Goal: Information Seeking & Learning: Check status

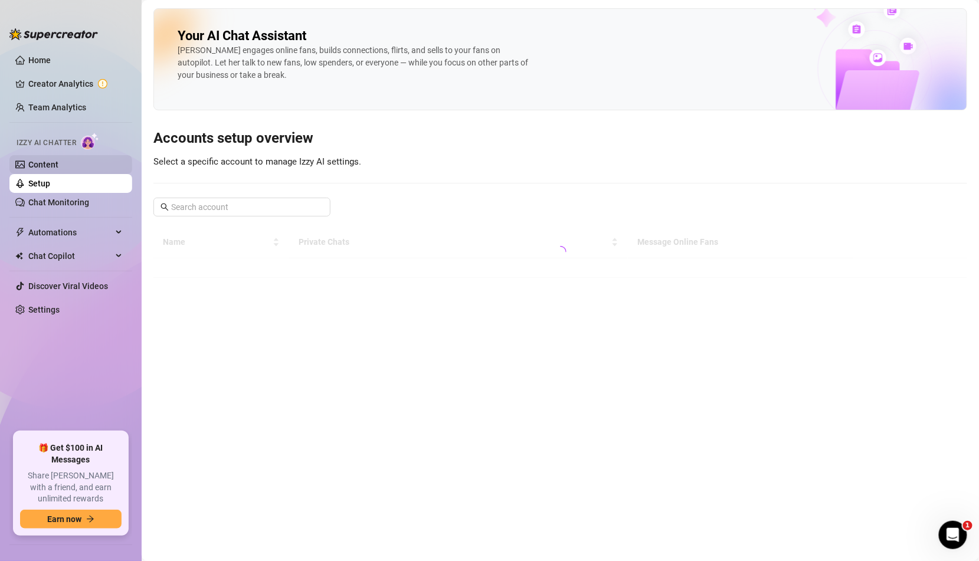
click at [58, 160] on link "Content" at bounding box center [43, 164] width 30 height 9
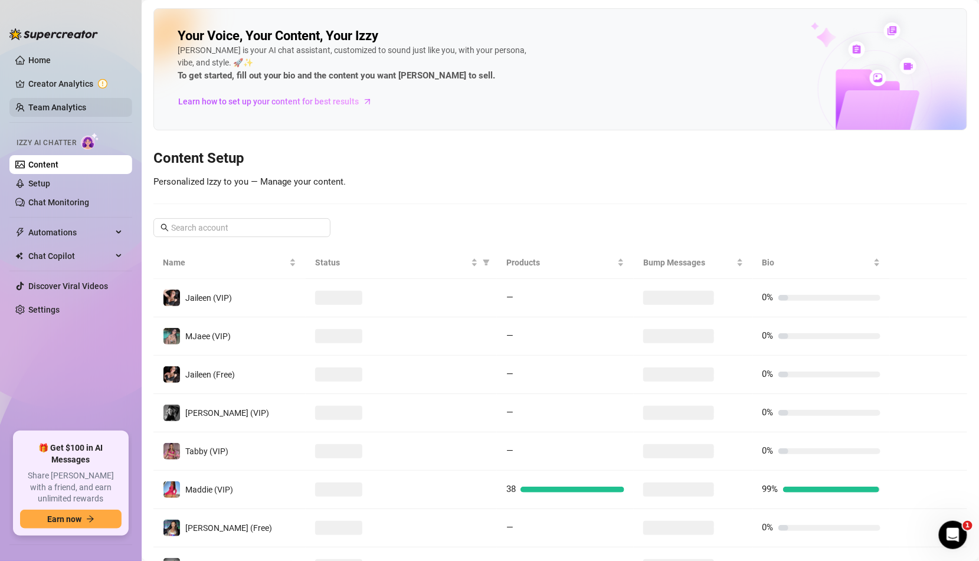
click at [84, 103] on link "Team Analytics" at bounding box center [57, 107] width 58 height 9
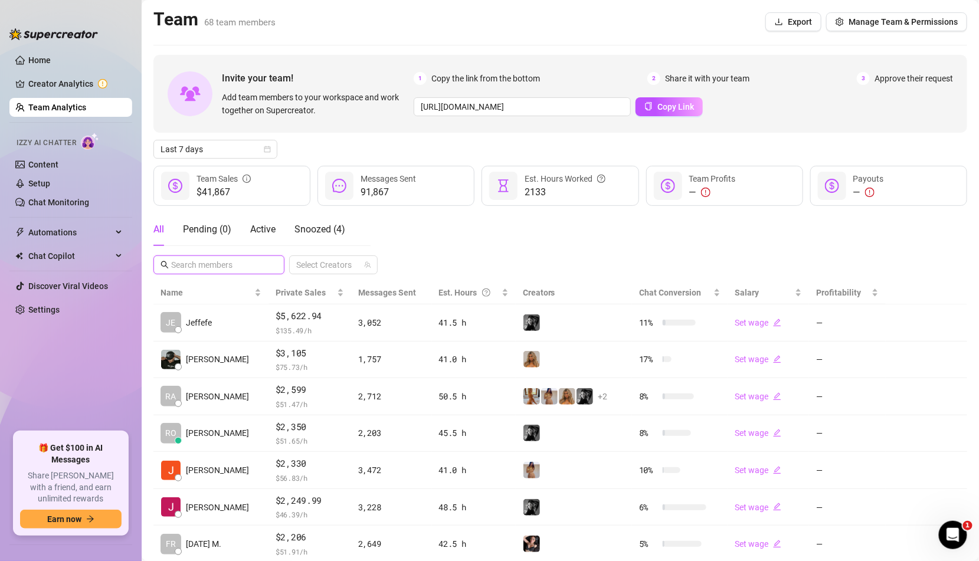
click at [216, 264] on input "text" at bounding box center [219, 264] width 97 height 13
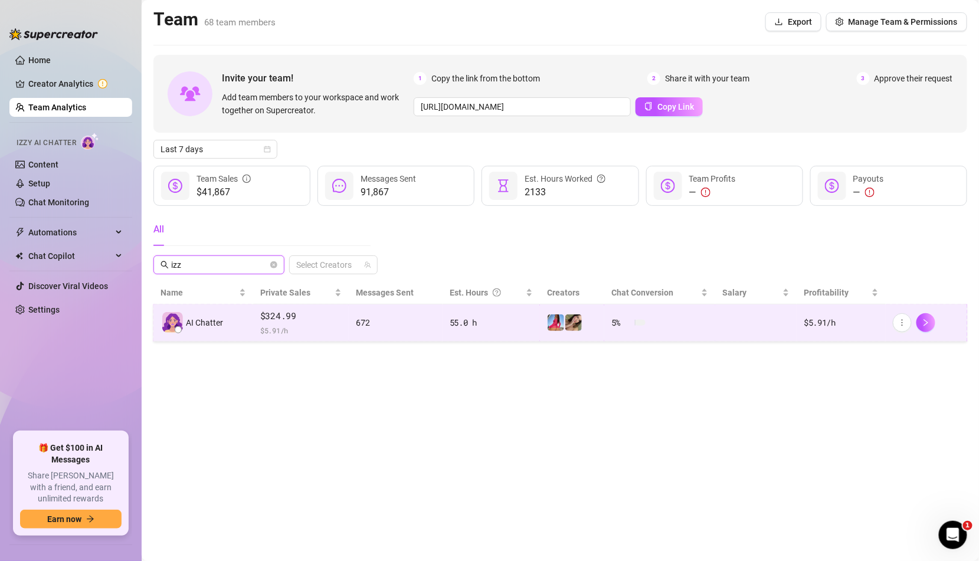
type input "izz"
click at [474, 324] on div "55.0 h" at bounding box center [491, 322] width 83 height 13
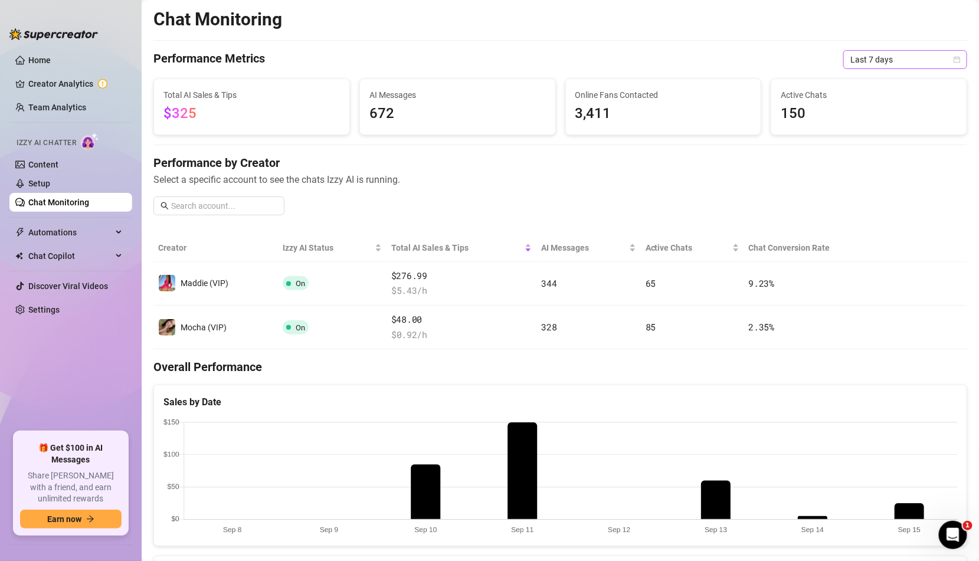
click at [889, 62] on span "Last 7 days" at bounding box center [905, 60] width 110 height 18
click at [523, 118] on span "672" at bounding box center [457, 114] width 176 height 22
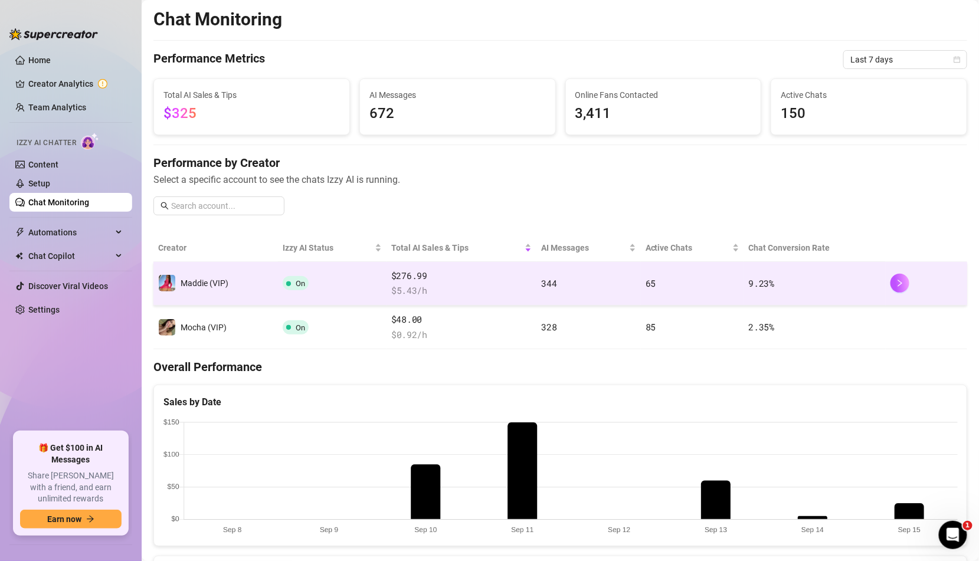
click at [420, 284] on span "$ 5.43 /h" at bounding box center [461, 291] width 140 height 14
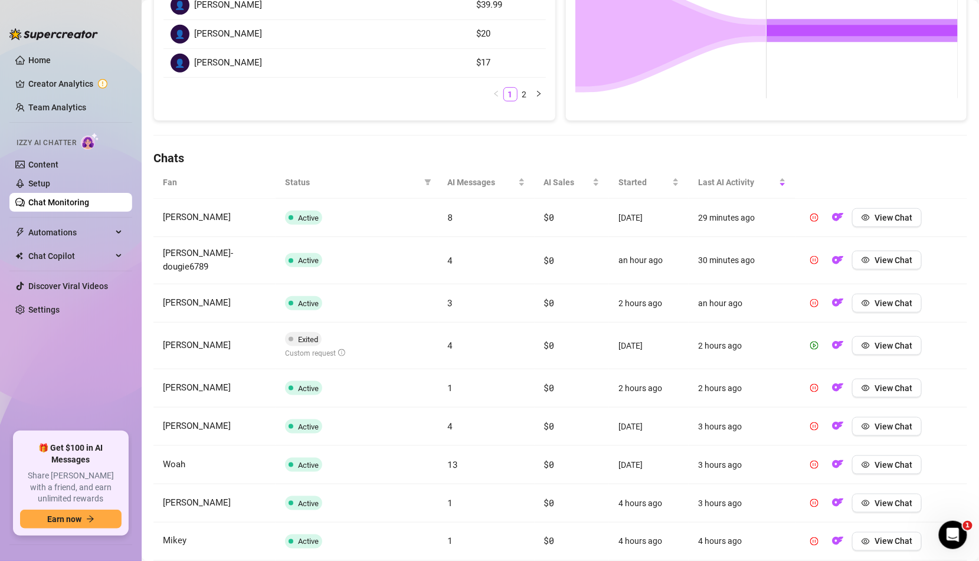
scroll to position [365, 0]
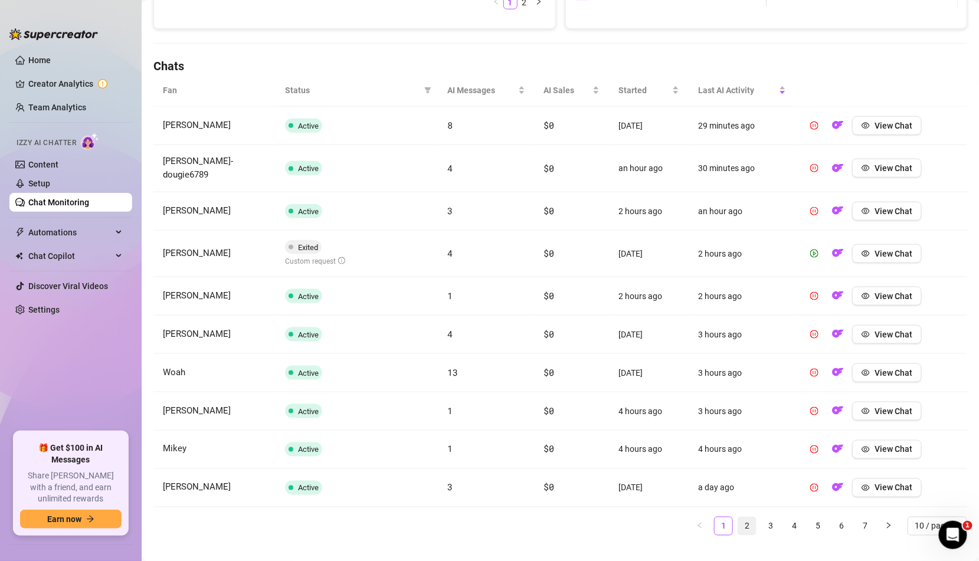
click at [749, 517] on link "2" at bounding box center [747, 526] width 18 height 18
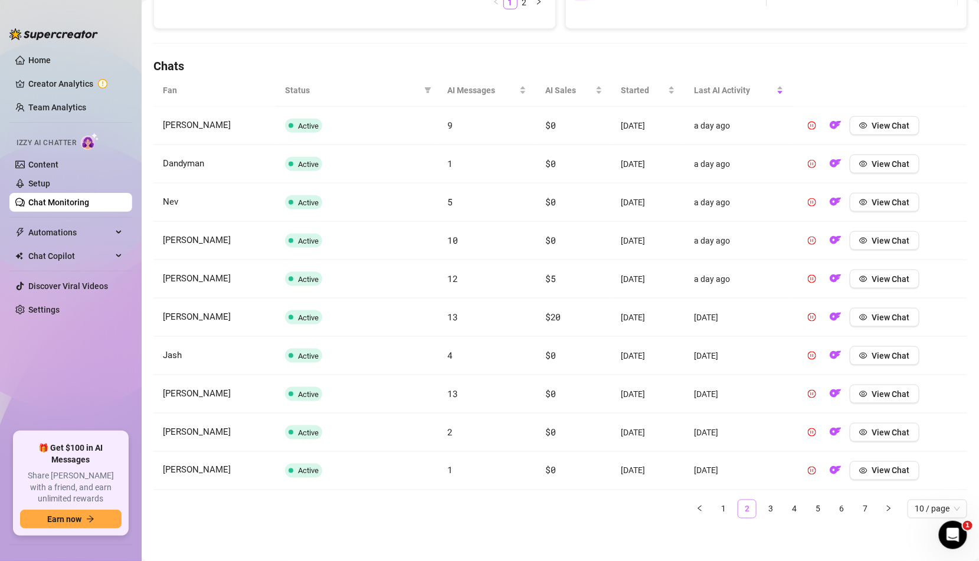
scroll to position [362, 0]
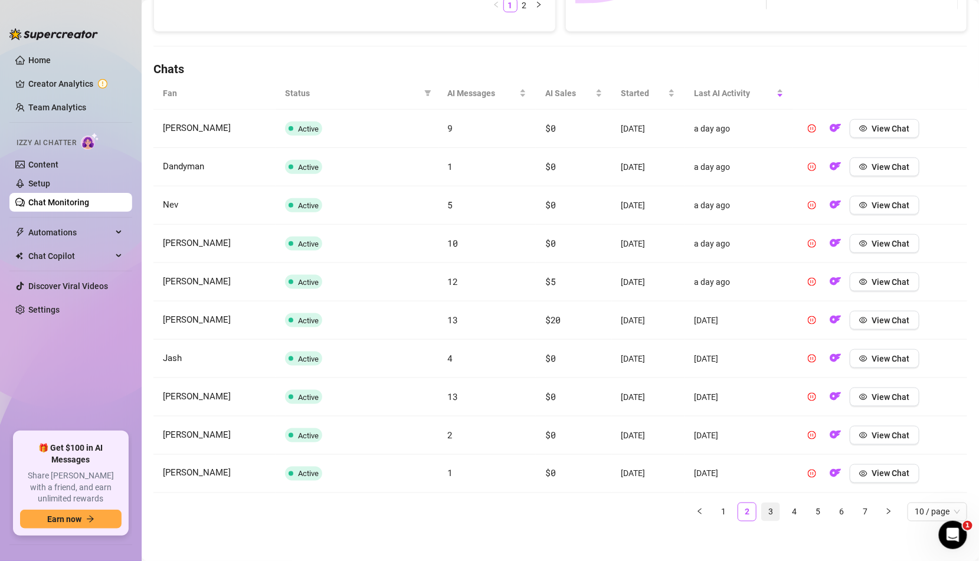
click at [765, 512] on link "3" at bounding box center [771, 512] width 18 height 18
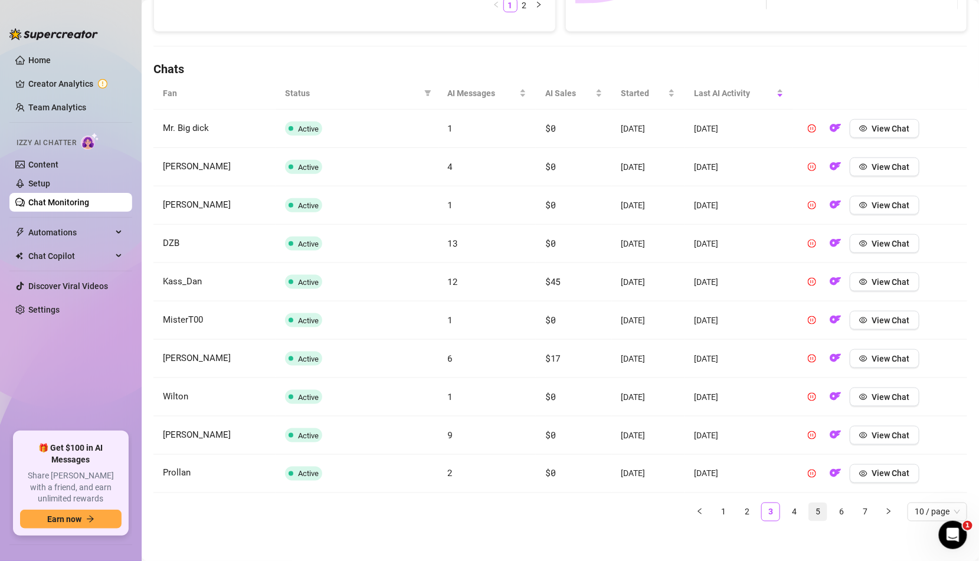
click at [811, 506] on link "5" at bounding box center [818, 512] width 18 height 18
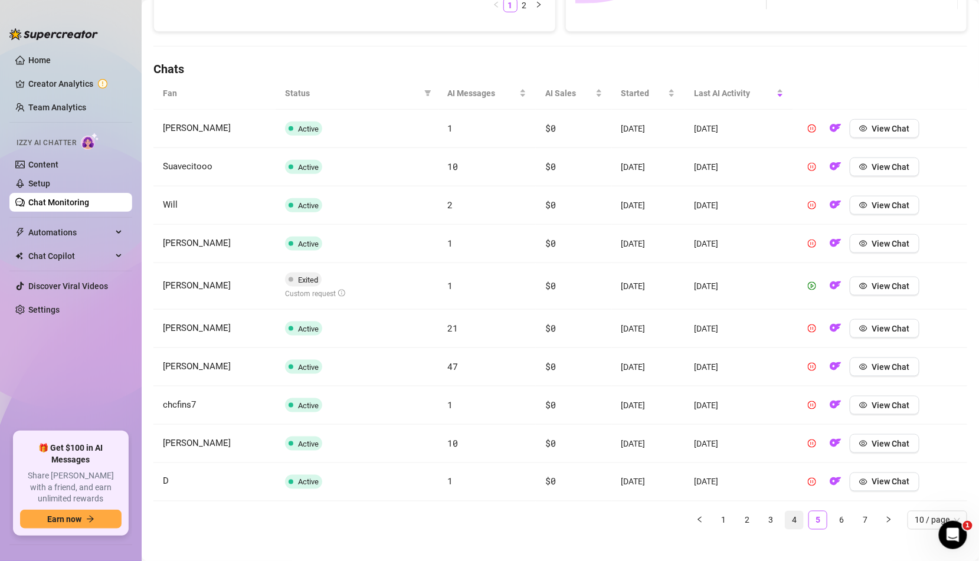
click at [790, 517] on link "4" at bounding box center [794, 521] width 18 height 18
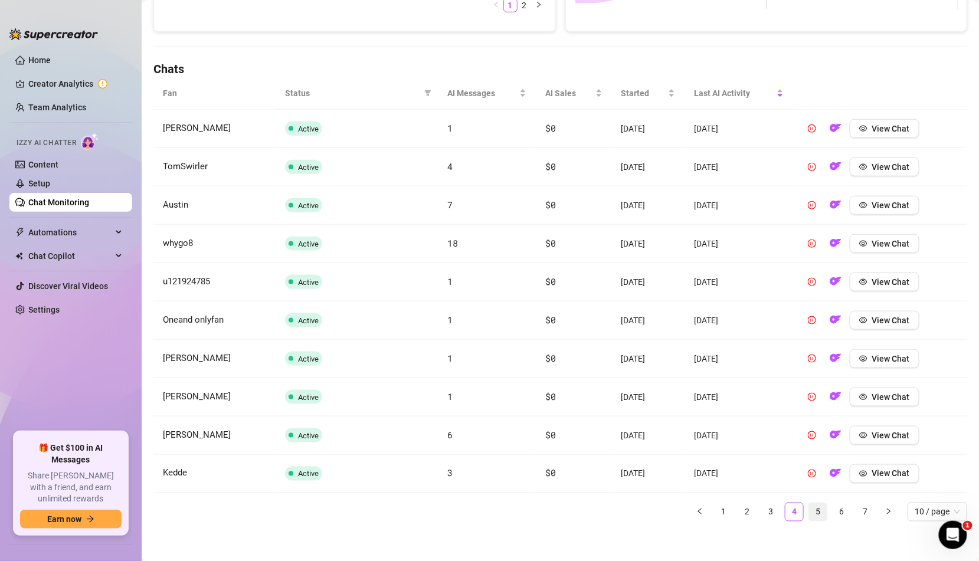
click at [824, 508] on link "5" at bounding box center [818, 512] width 18 height 18
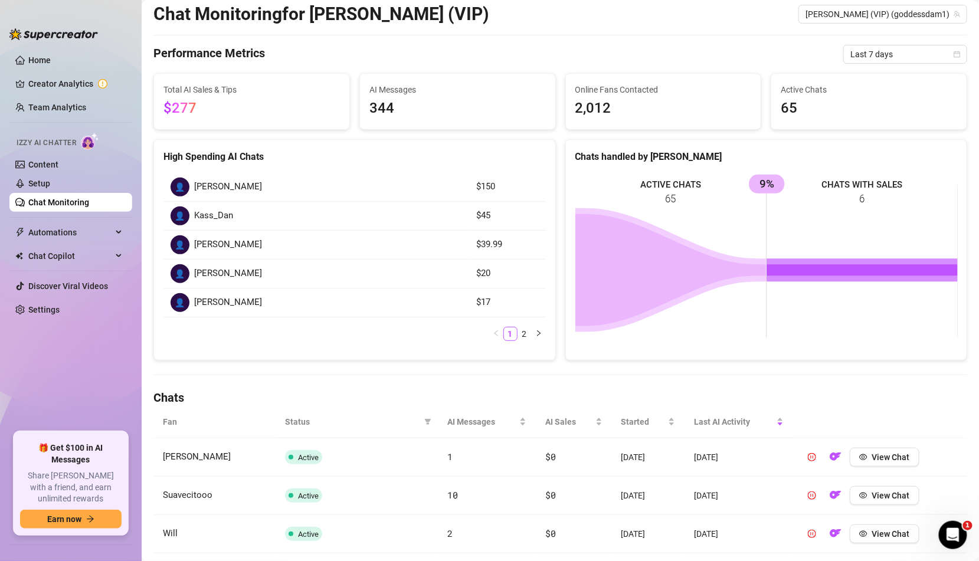
scroll to position [0, 0]
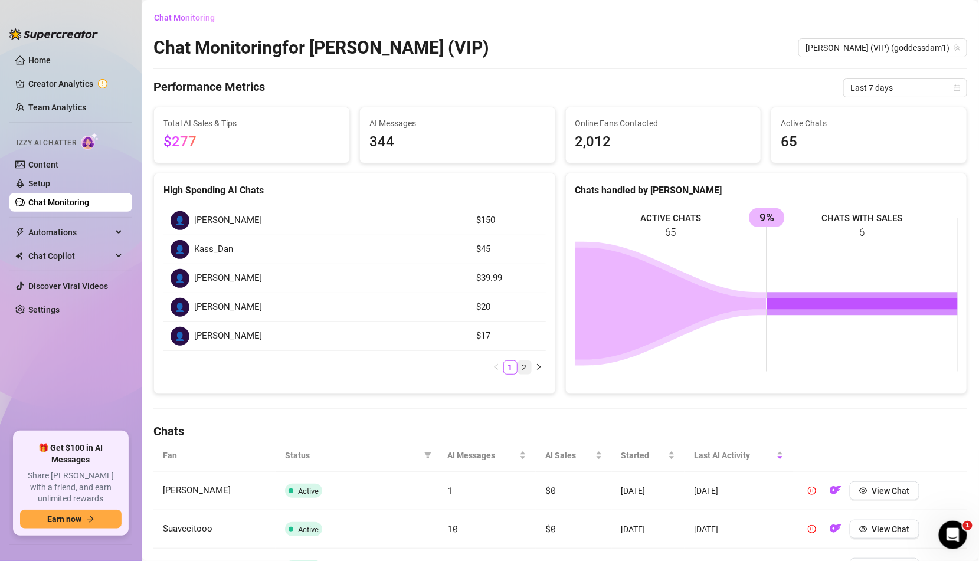
click at [521, 367] on link "2" at bounding box center [524, 367] width 13 height 13
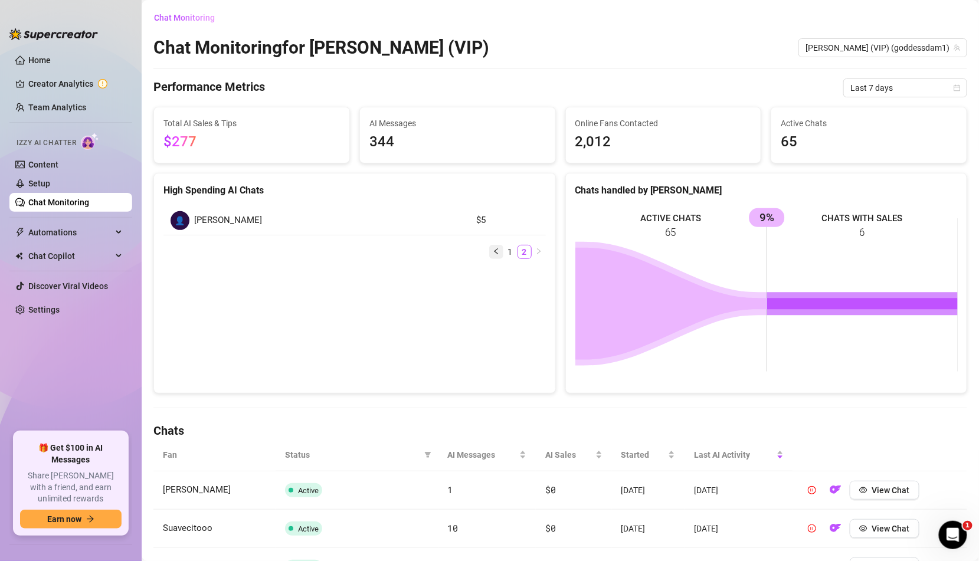
click at [496, 251] on icon "left" at bounding box center [496, 251] width 7 height 7
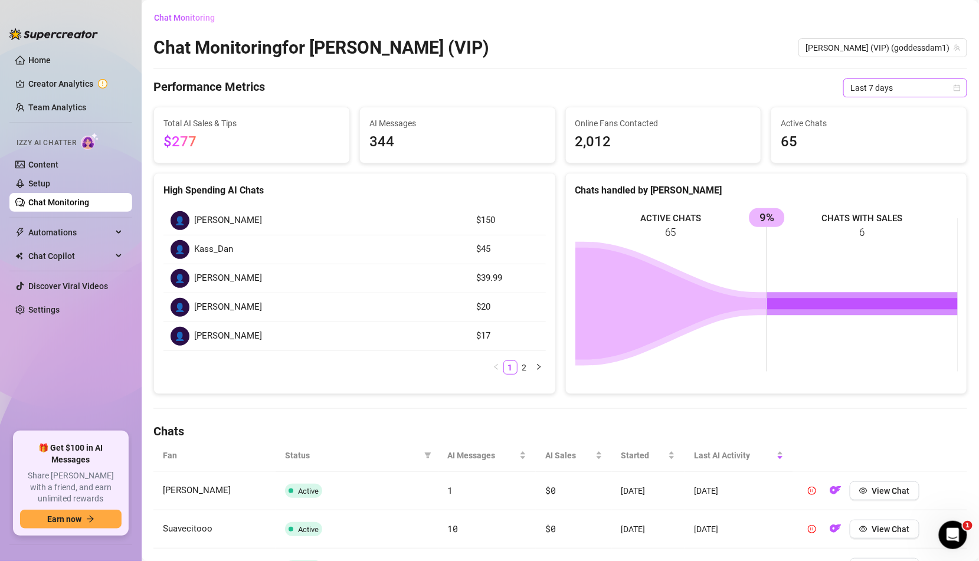
click at [919, 93] on span "Last 7 days" at bounding box center [905, 88] width 110 height 18
click at [877, 119] on div "Last 24 hours" at bounding box center [905, 111] width 119 height 19
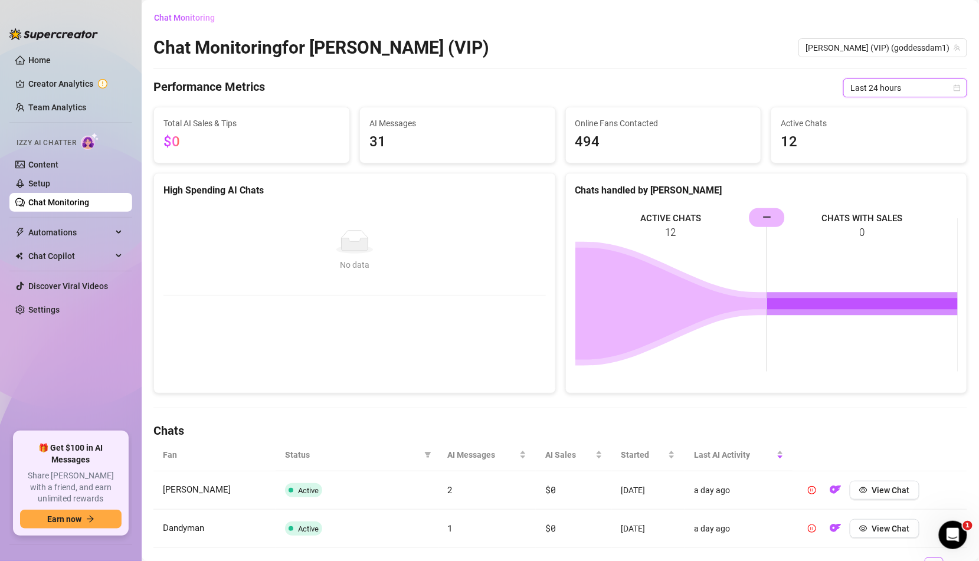
click at [900, 90] on span "Last 24 hours" at bounding box center [905, 88] width 110 height 18
click at [890, 135] on div "Last 7 days" at bounding box center [905, 130] width 105 height 13
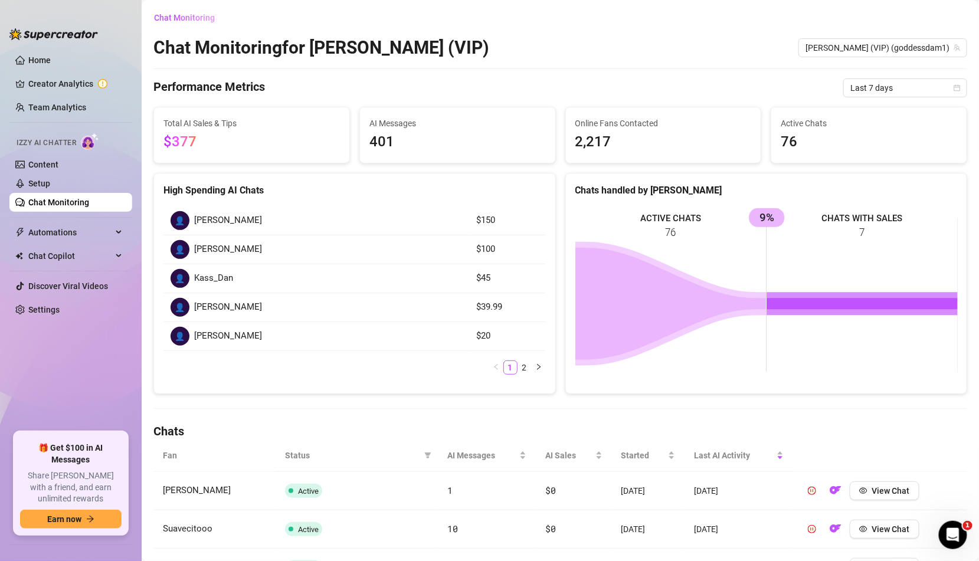
click at [254, 127] on span "Total AI Sales & Tips" at bounding box center [251, 123] width 176 height 13
click at [267, 221] on div "👤 [PERSON_NAME]" at bounding box center [316, 220] width 291 height 19
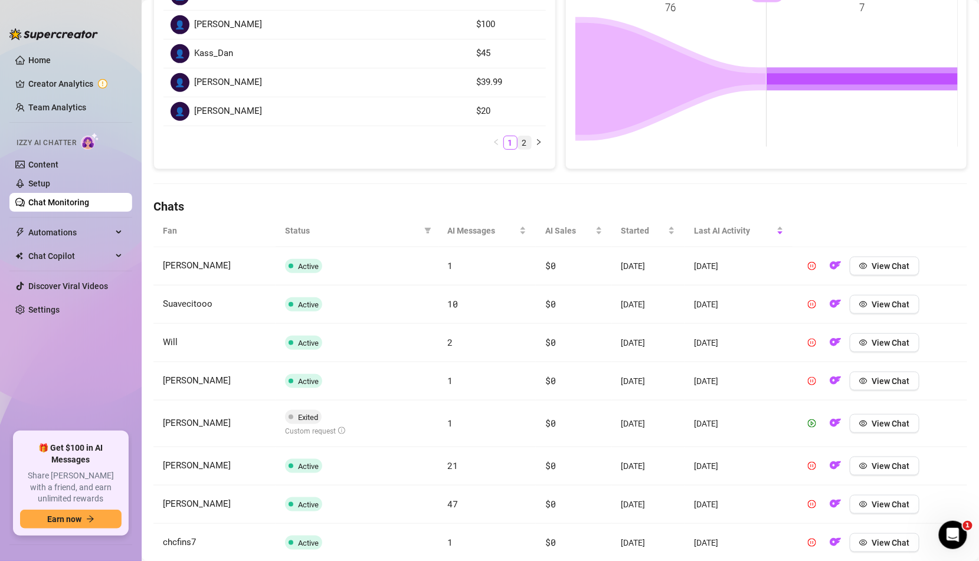
scroll to position [371, 0]
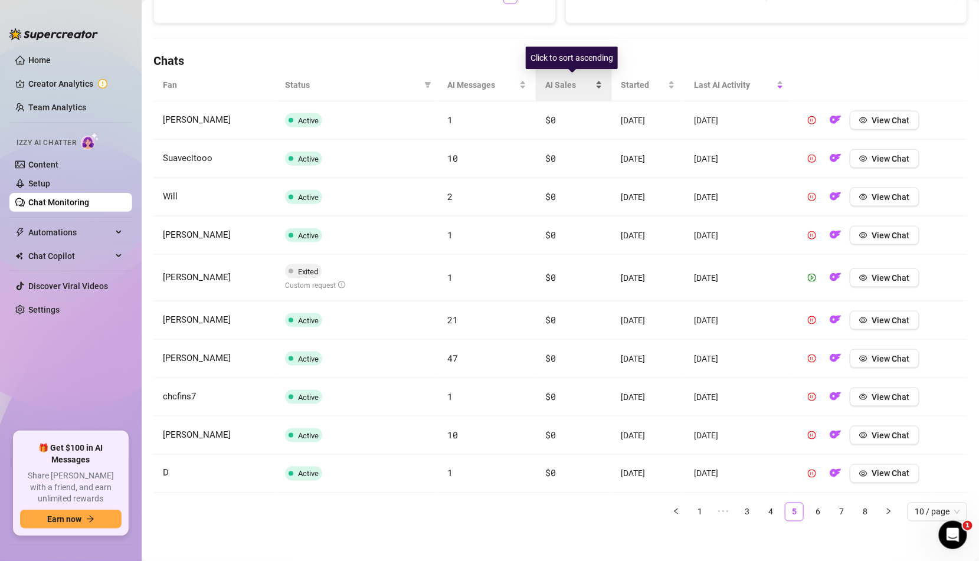
click at [573, 86] on span "AI Sales" at bounding box center [568, 84] width 47 height 13
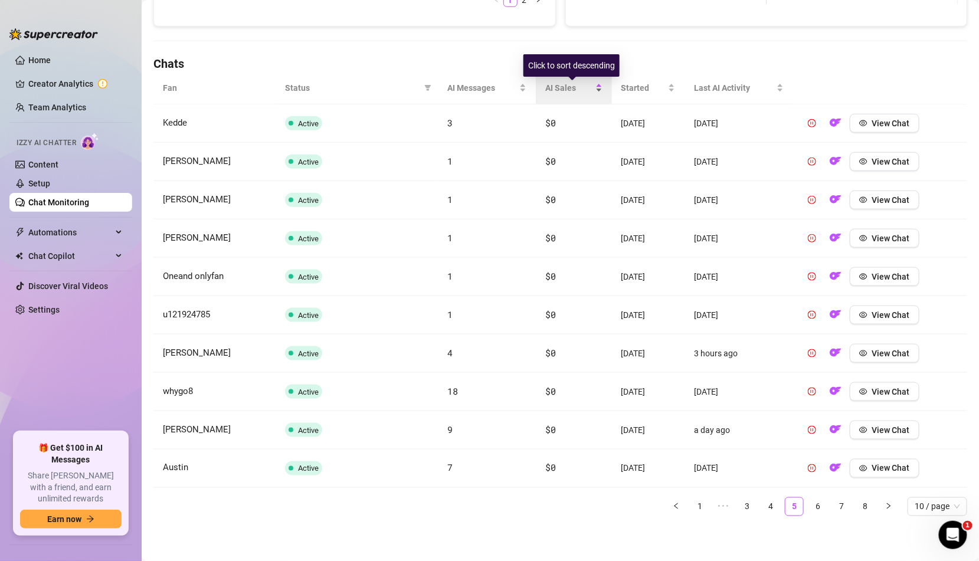
scroll to position [362, 0]
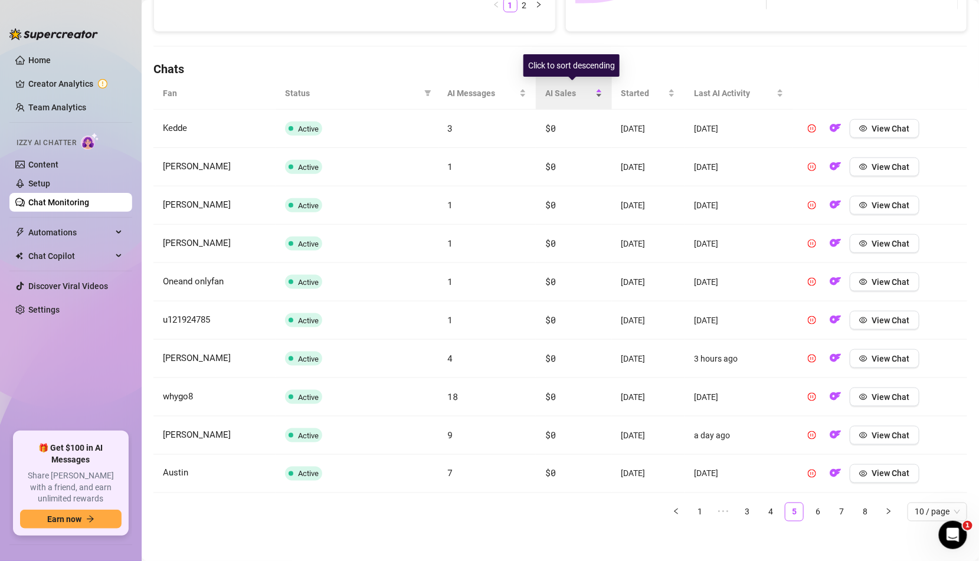
click at [577, 95] on span "AI Sales" at bounding box center [568, 93] width 47 height 13
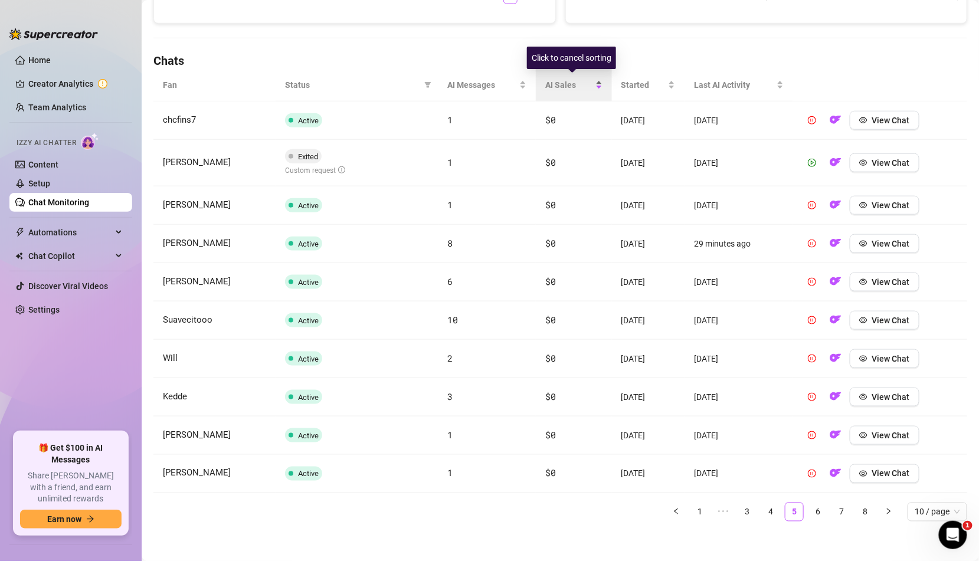
click at [577, 91] on div "AI Sales" at bounding box center [573, 84] width 57 height 13
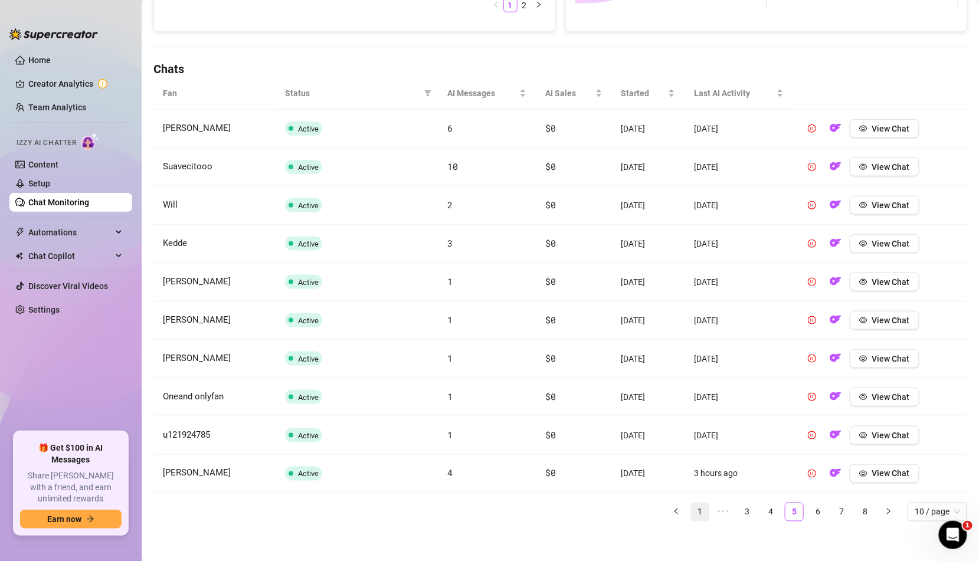
click at [698, 505] on link "1" at bounding box center [700, 512] width 18 height 18
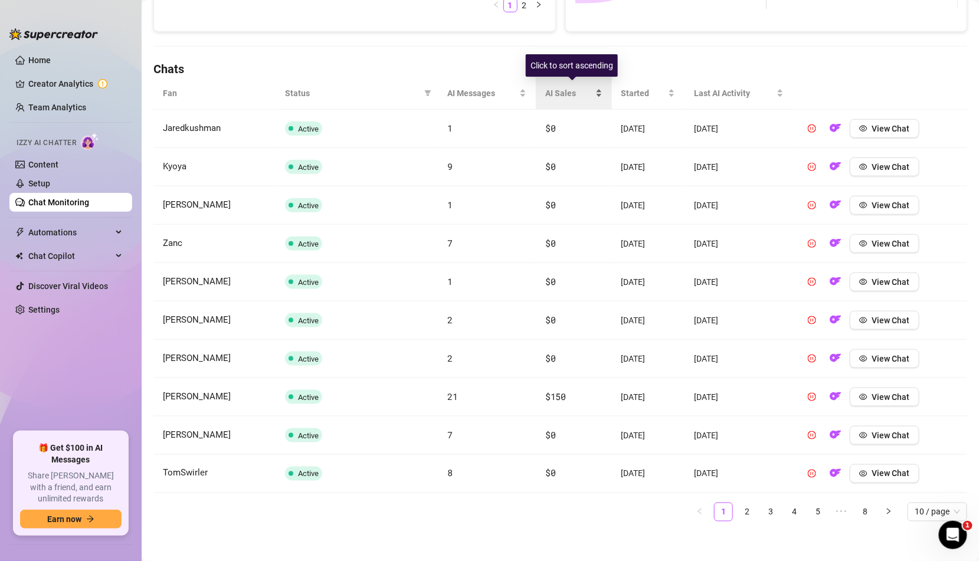
click at [574, 87] on div "AI Sales" at bounding box center [573, 93] width 57 height 13
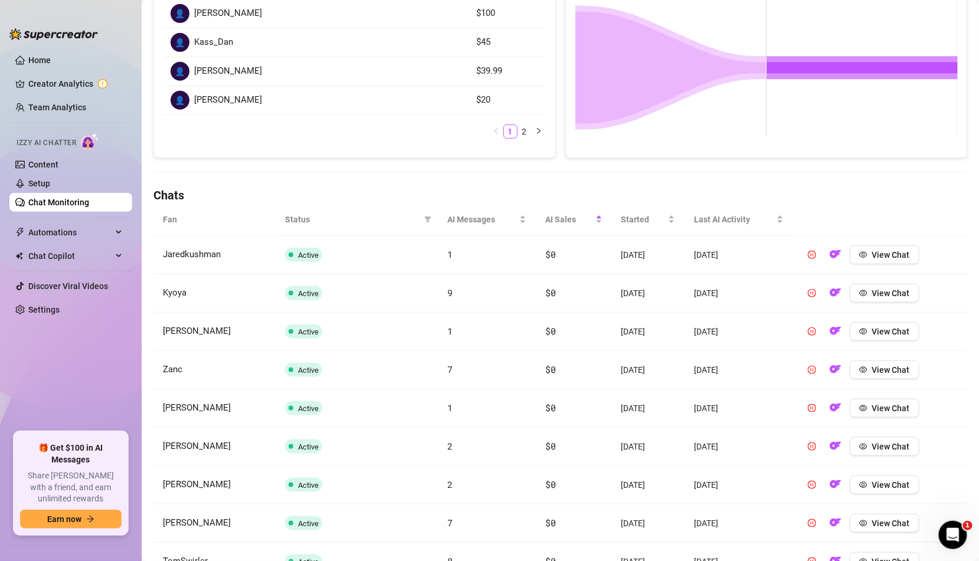
scroll to position [176, 0]
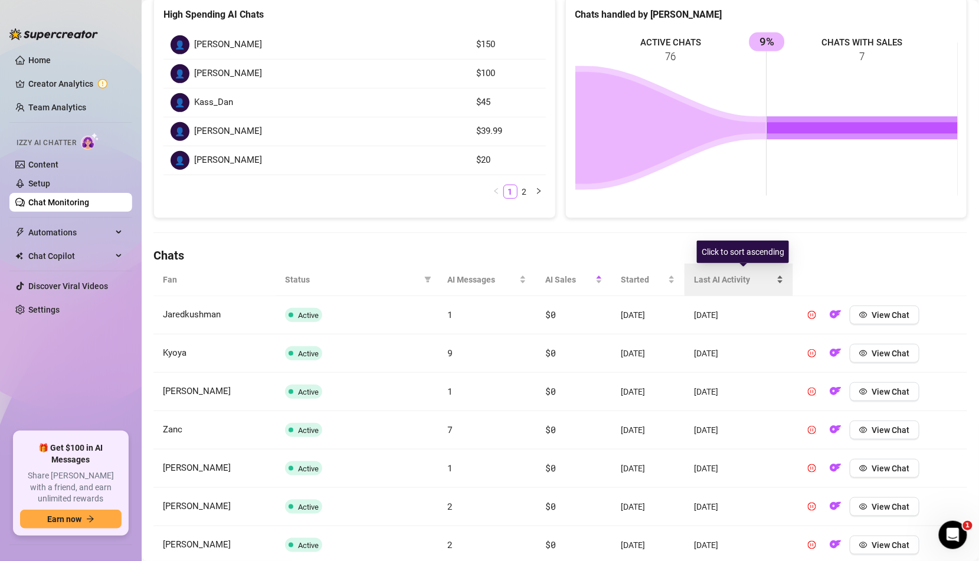
click at [749, 286] on div "Last AI Activity" at bounding box center [739, 279] width 90 height 13
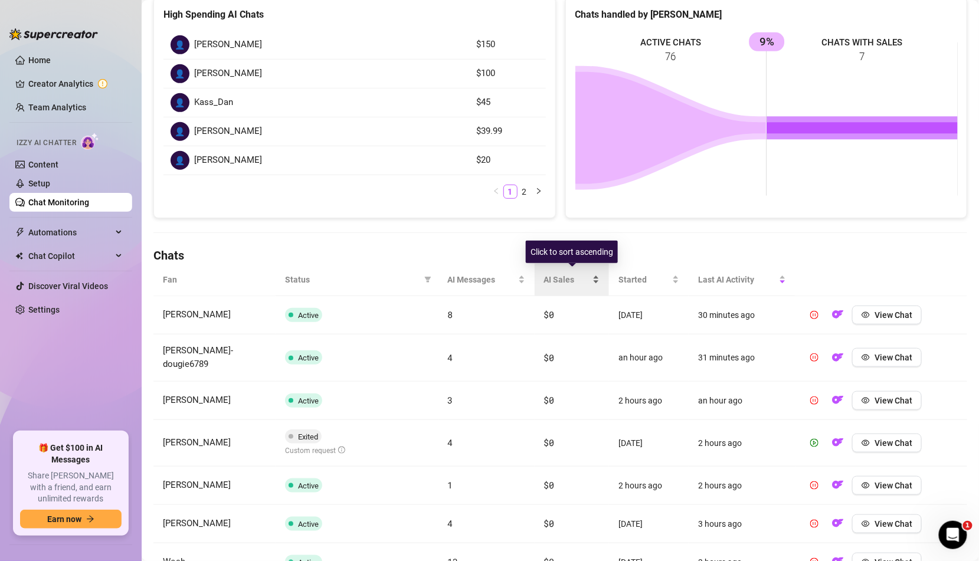
click at [586, 277] on span "AI Sales" at bounding box center [567, 279] width 46 height 13
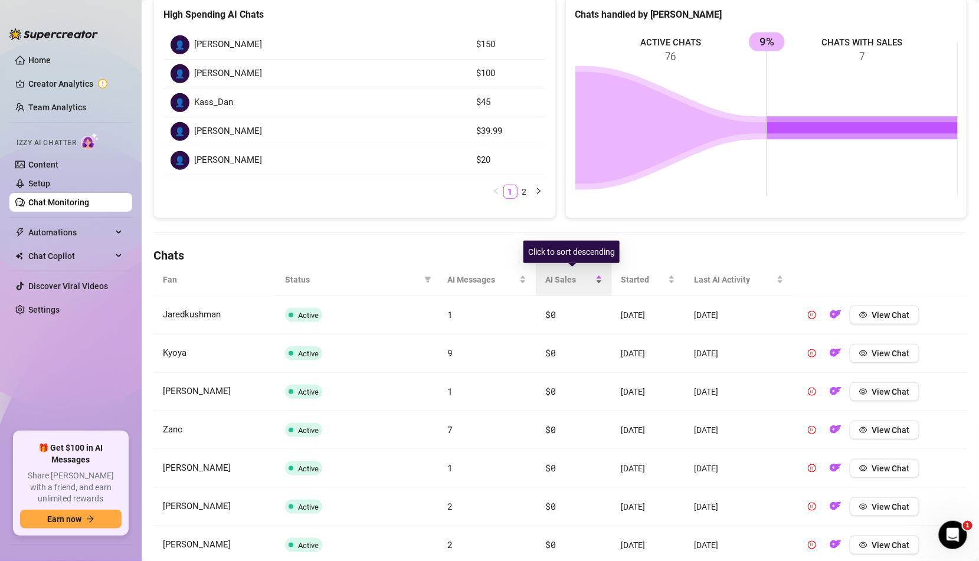
click at [586, 277] on span "AI Sales" at bounding box center [568, 279] width 47 height 13
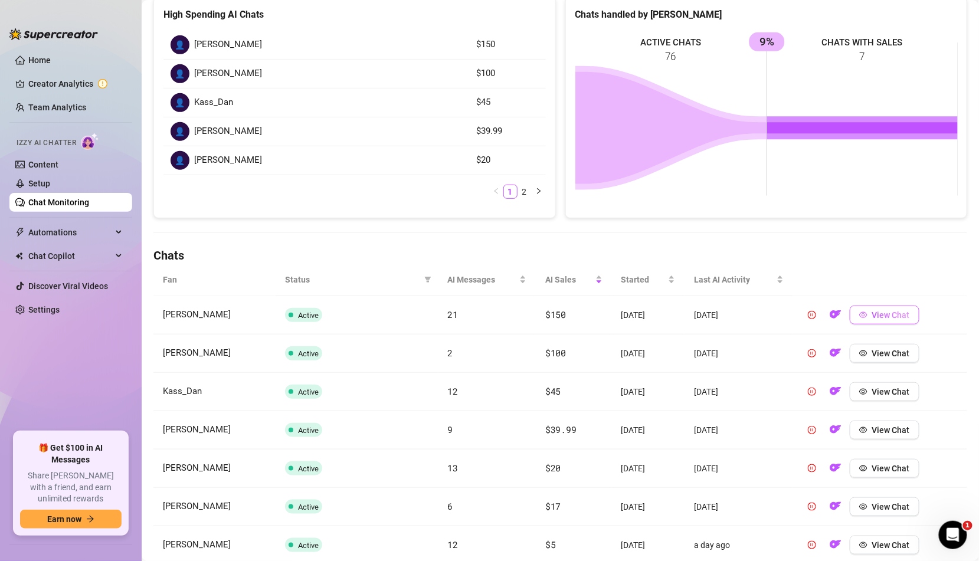
click at [877, 319] on button "View Chat" at bounding box center [885, 315] width 70 height 19
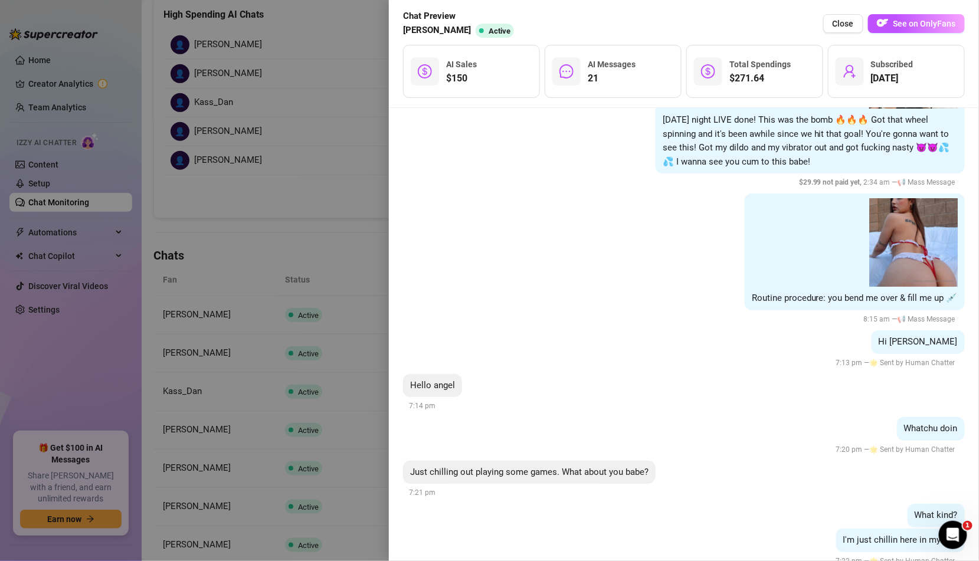
scroll to position [12654, 0]
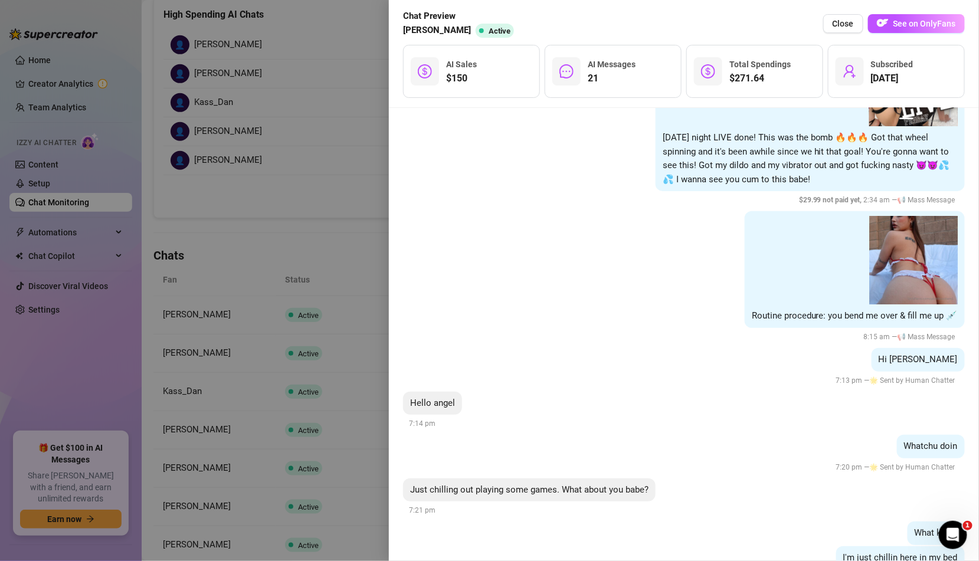
click at [316, 364] on div at bounding box center [489, 280] width 979 height 561
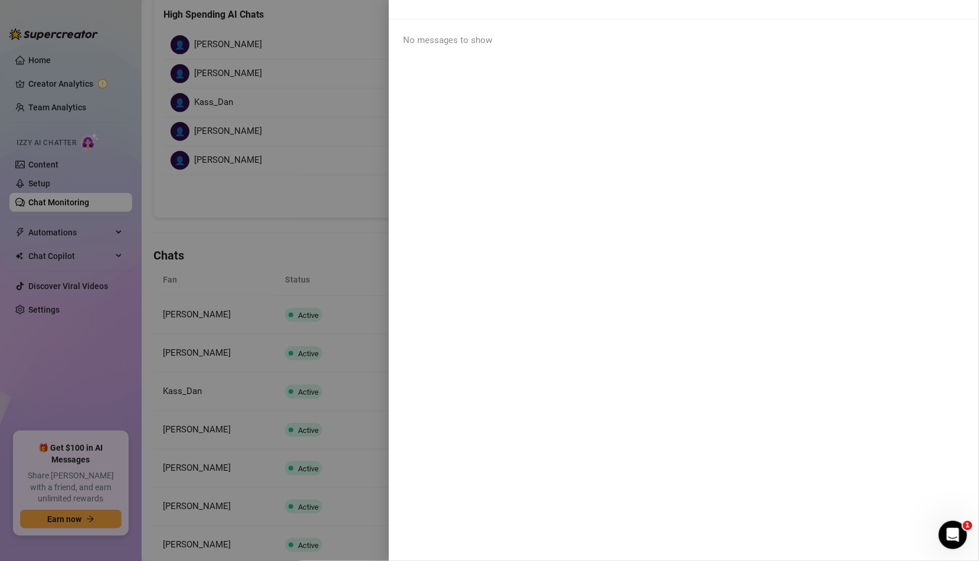
scroll to position [0, 0]
